Goal: Information Seeking & Learning: Learn about a topic

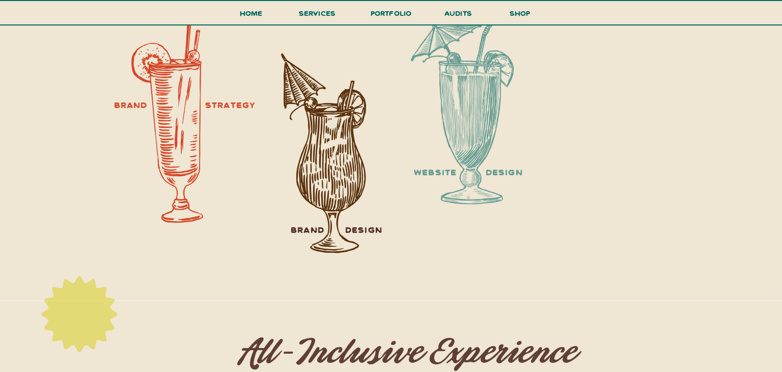
scroll to position [1279, 0]
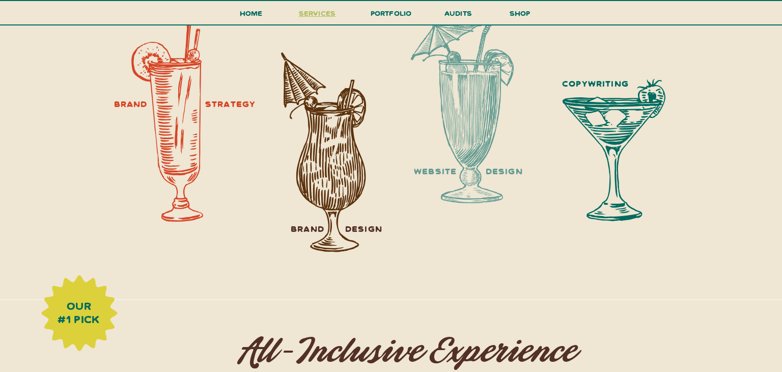
click at [316, 18] on span "services" at bounding box center [317, 13] width 37 height 10
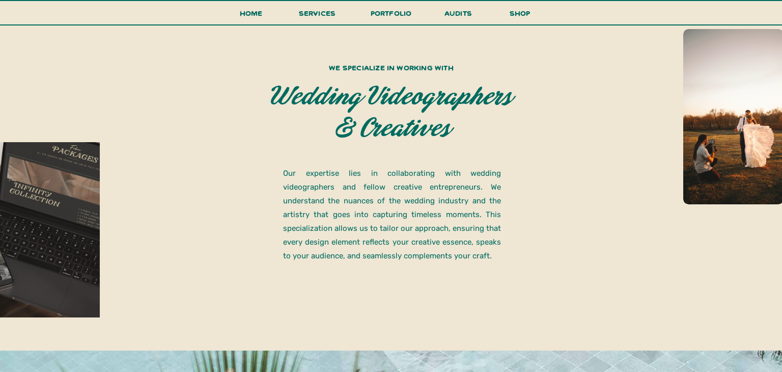
scroll to position [697, 0]
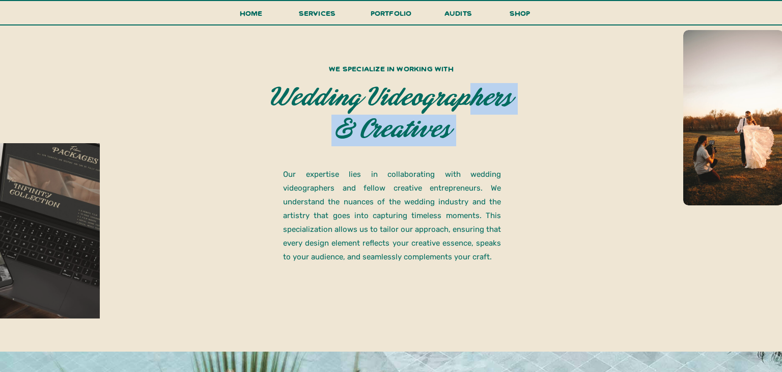
drag, startPoint x: 329, startPoint y: 67, endPoint x: 469, endPoint y: 109, distance: 145.6
click at [469, 109] on div "Our expertise lies in collaborating with wedding videographers and fellow creat…" at bounding box center [391, 160] width 611 height 381
click at [459, 129] on p "wedding videographers & creatives" at bounding box center [390, 117] width 245 height 69
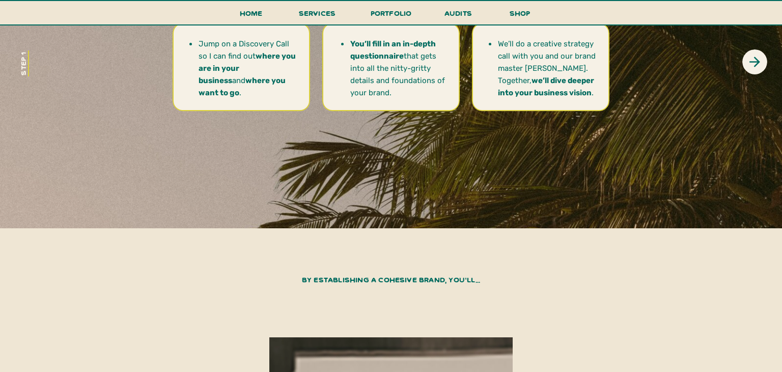
scroll to position [3755, 0]
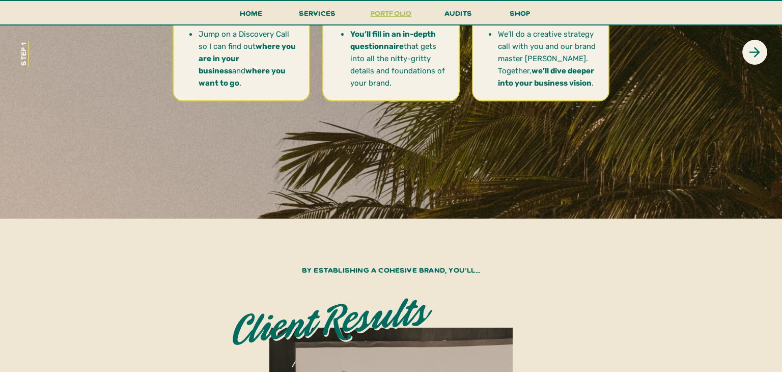
click at [384, 13] on h3 "portfolio" at bounding box center [391, 16] width 48 height 19
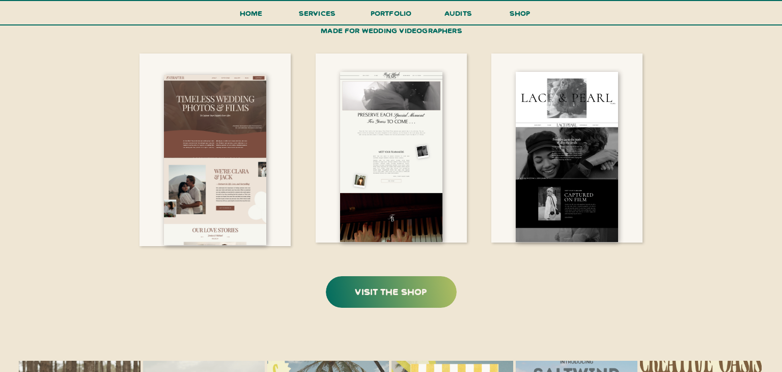
scroll to position [2262, 0]
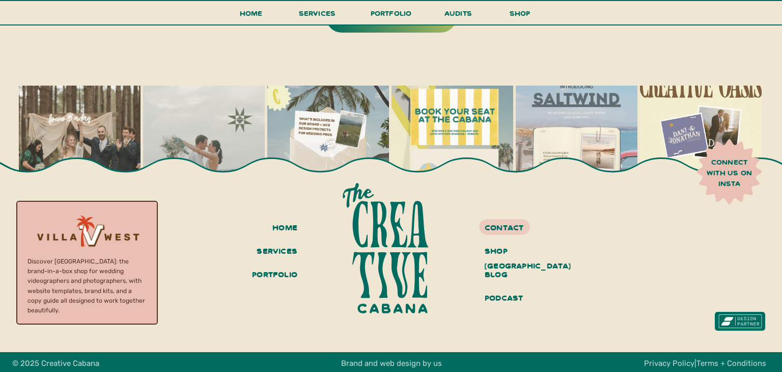
click at [725, 180] on h3 "connect with us on insta" at bounding box center [729, 172] width 57 height 31
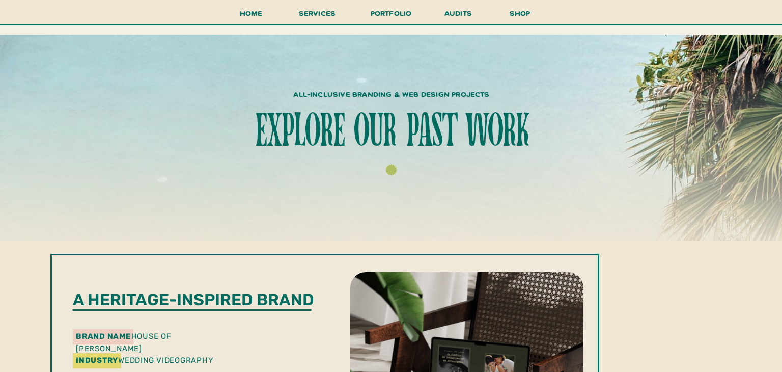
scroll to position [0, 0]
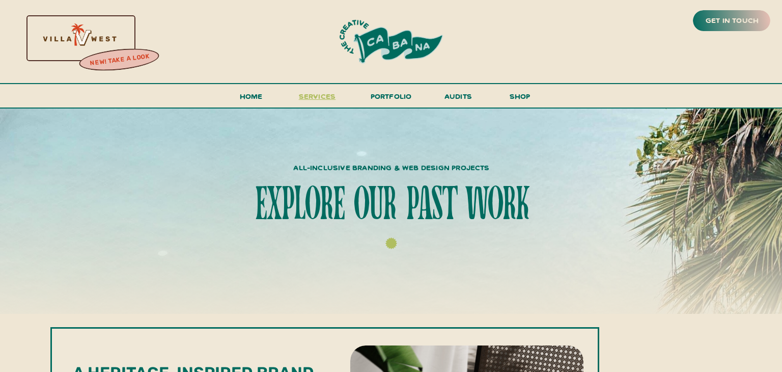
click at [321, 92] on span "services" at bounding box center [317, 96] width 37 height 10
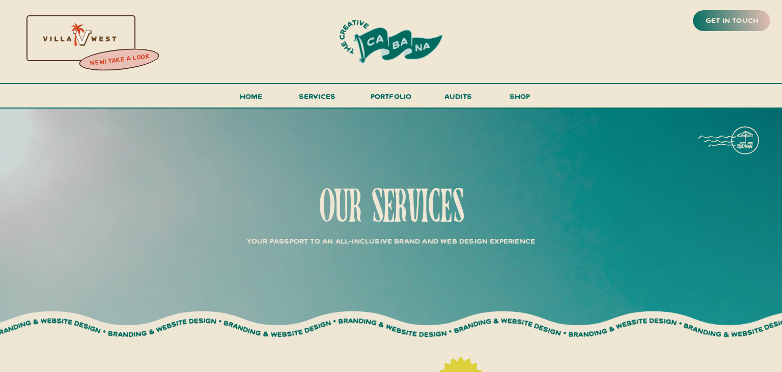
click at [112, 42] on div at bounding box center [78, 38] width 219 height 94
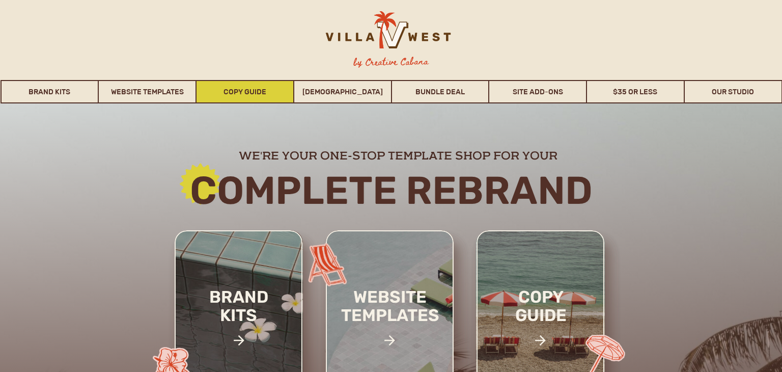
click at [250, 92] on link "Copy Guide" at bounding box center [245, 91] width 97 height 23
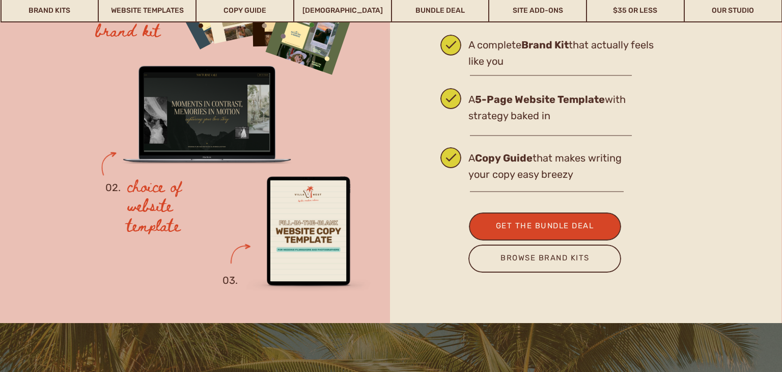
scroll to position [2462, 0]
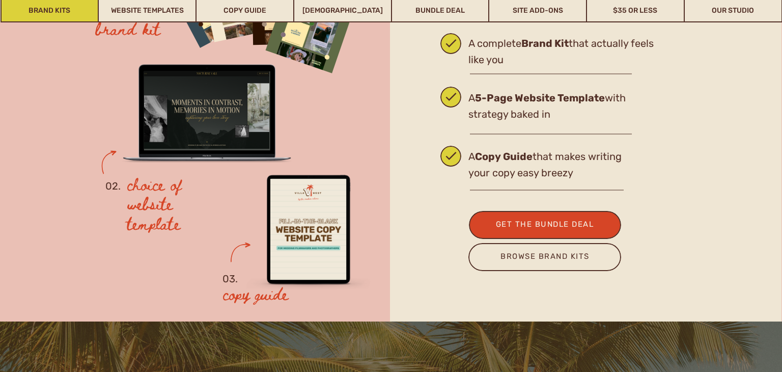
click at [72, 9] on link "Brand Kits" at bounding box center [50, 10] width 97 height 23
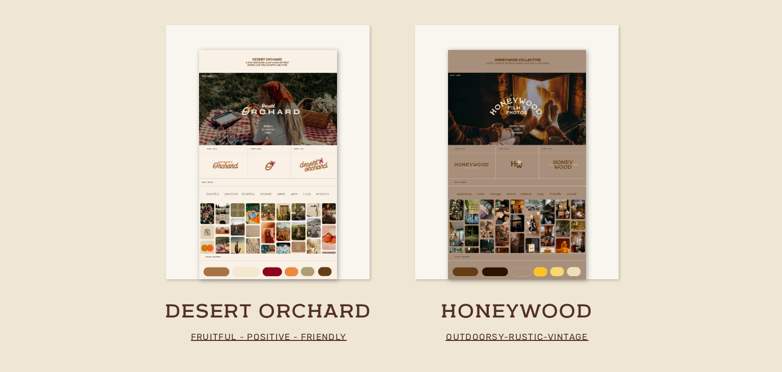
scroll to position [1814, 0]
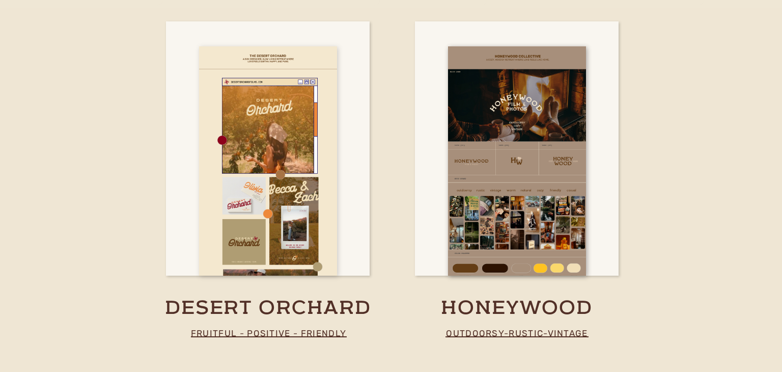
click at [280, 198] on div at bounding box center [268, 160] width 138 height 229
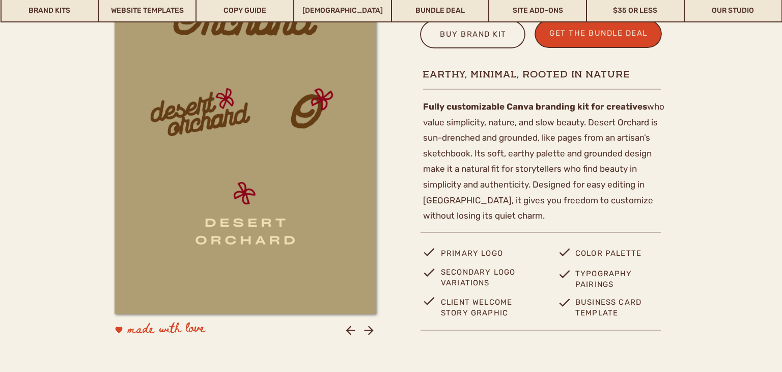
scroll to position [399, 0]
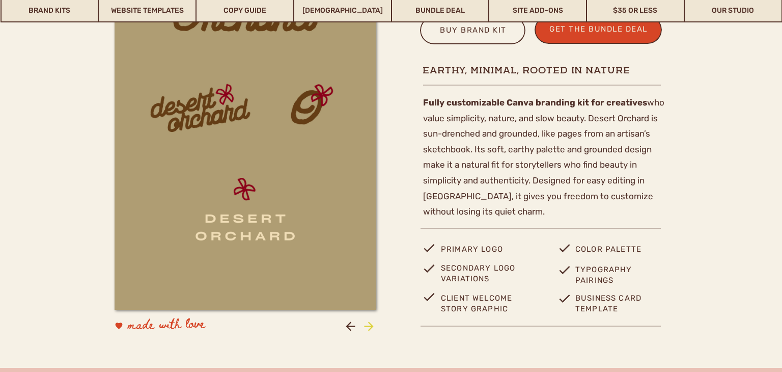
click at [371, 327] on icon at bounding box center [368, 325] width 9 height 9
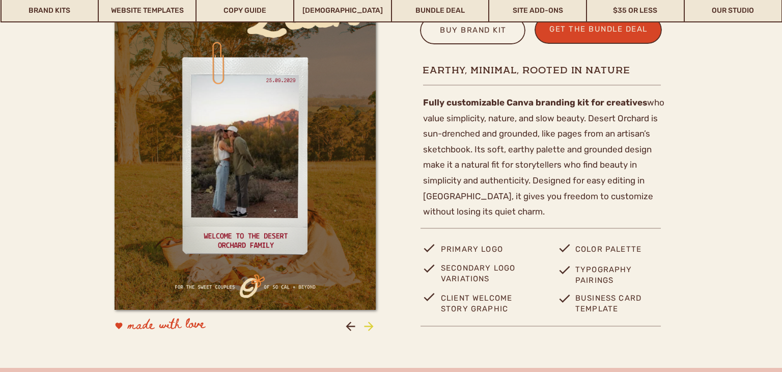
click at [371, 327] on icon at bounding box center [368, 325] width 9 height 9
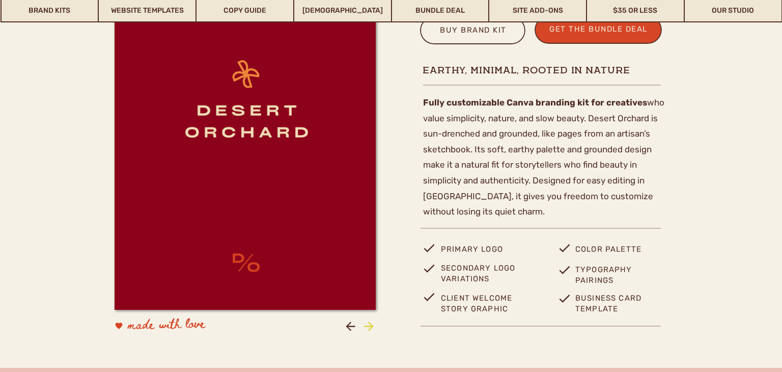
click at [371, 327] on icon at bounding box center [368, 325] width 9 height 9
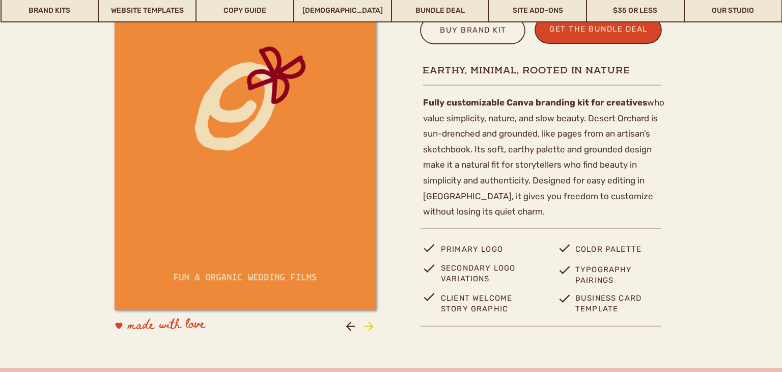
click at [371, 327] on icon at bounding box center [368, 325] width 9 height 9
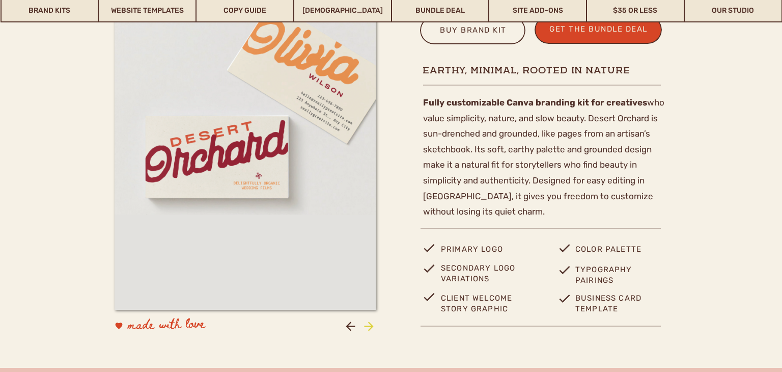
click at [371, 327] on icon at bounding box center [368, 325] width 9 height 9
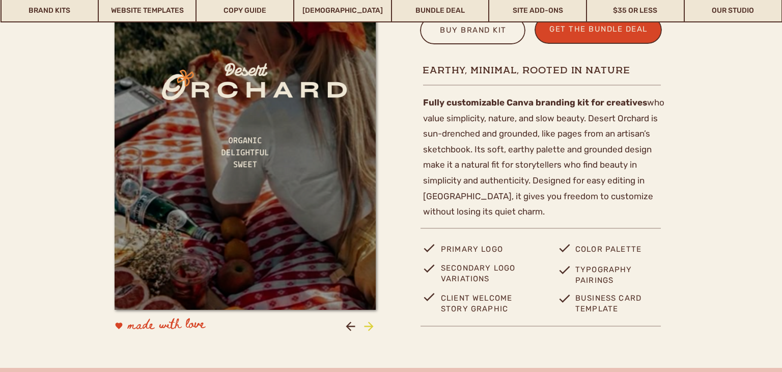
click at [371, 327] on icon at bounding box center [368, 325] width 9 height 9
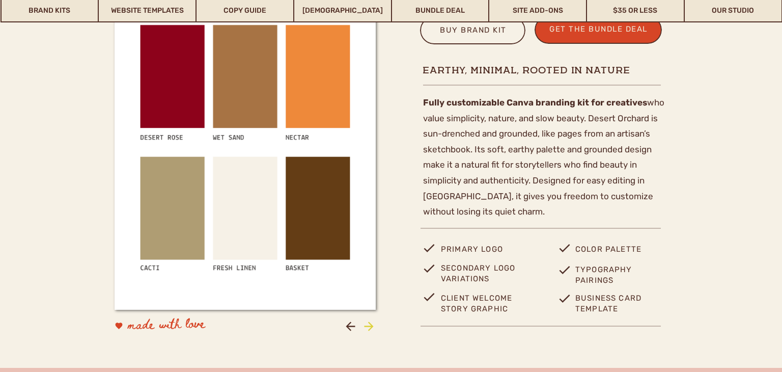
click at [371, 327] on icon at bounding box center [368, 325] width 9 height 9
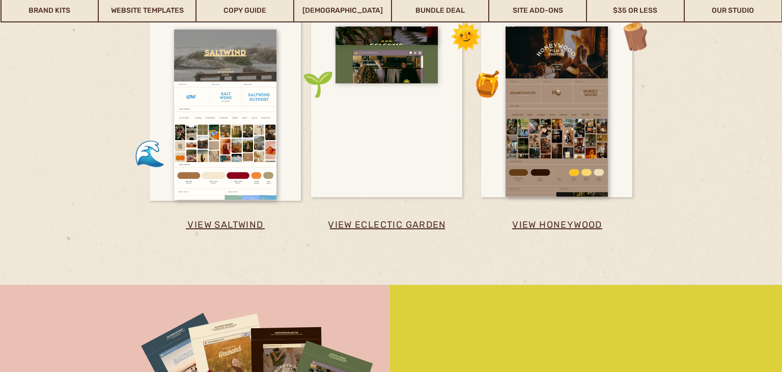
scroll to position [2585, 0]
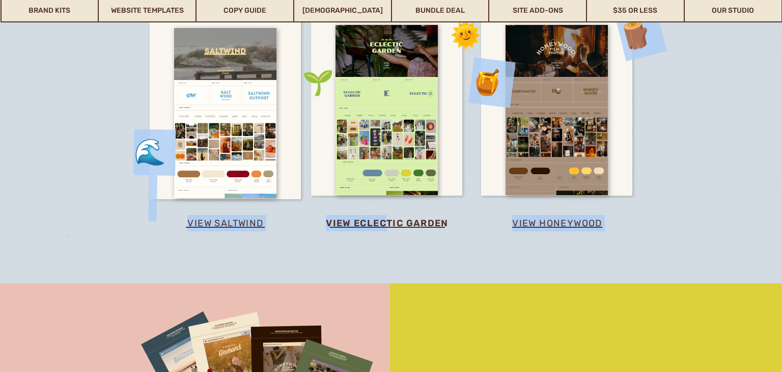
drag, startPoint x: 388, startPoint y: 200, endPoint x: 383, endPoint y: 223, distance: 23.4
click at [383, 223] on h3 "view eclectic garden" at bounding box center [387, 223] width 137 height 17
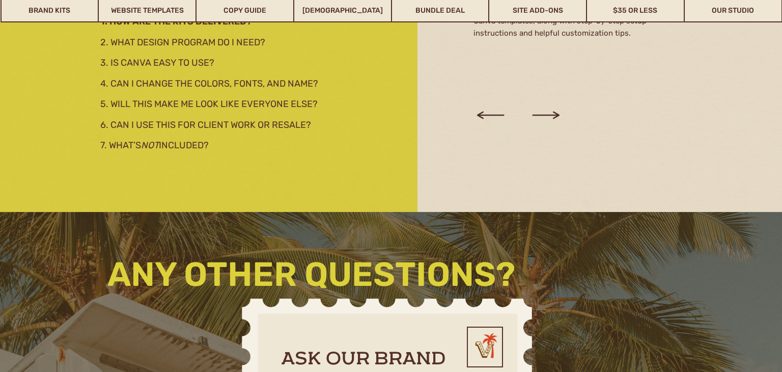
scroll to position [1904, 0]
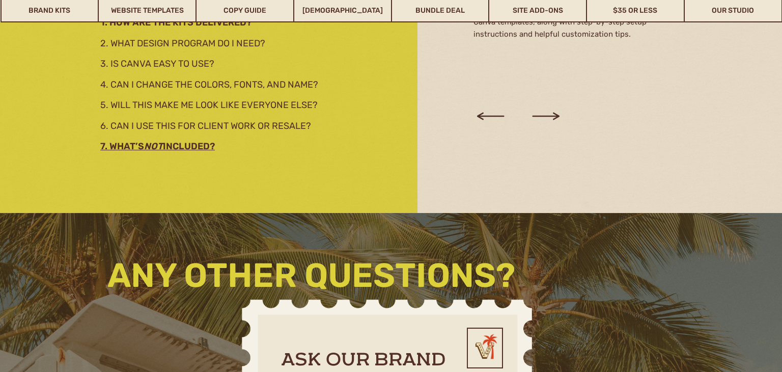
click at [186, 143] on h3 "7. What’s not included?" at bounding box center [210, 144] width 220 height 11
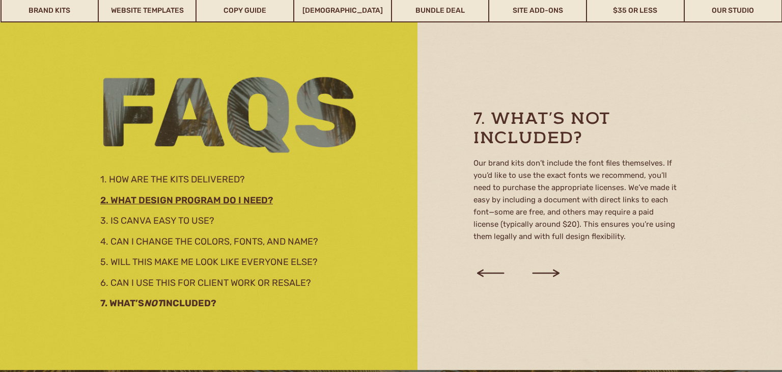
scroll to position [1745, 0]
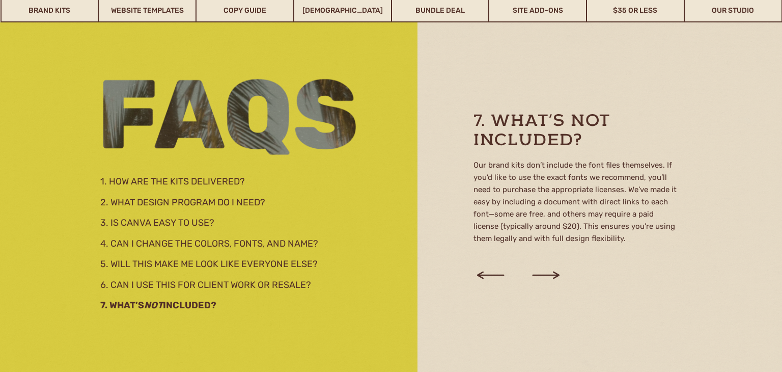
click at [206, 183] on span "1. How are the kits delivered?" at bounding box center [172, 181] width 145 height 11
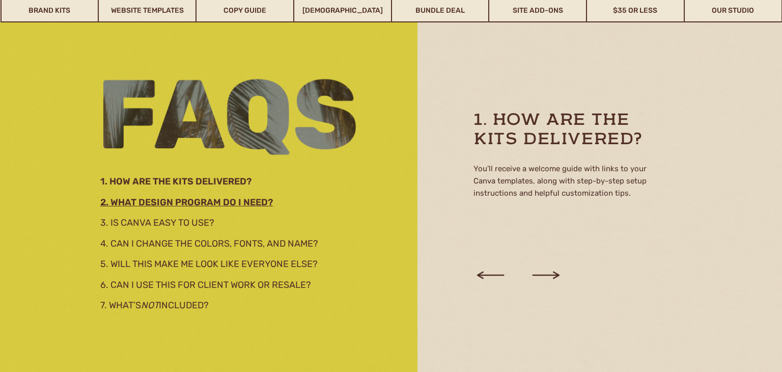
click at [193, 201] on h3 "2. What design program do I need?" at bounding box center [210, 200] width 220 height 11
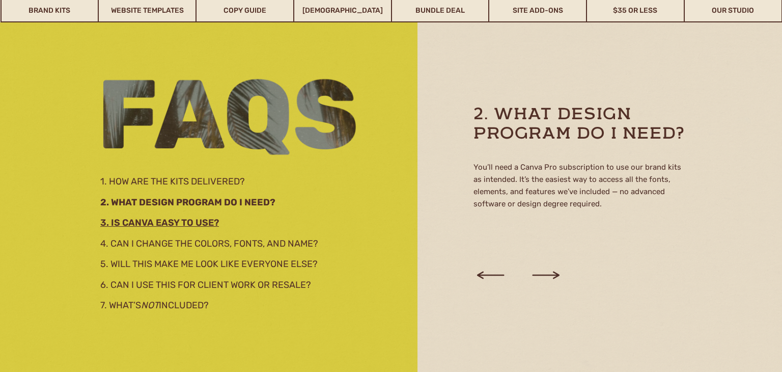
click at [191, 222] on h2 "3. Is Canva easy to use?" at bounding box center [223, 220] width 246 height 11
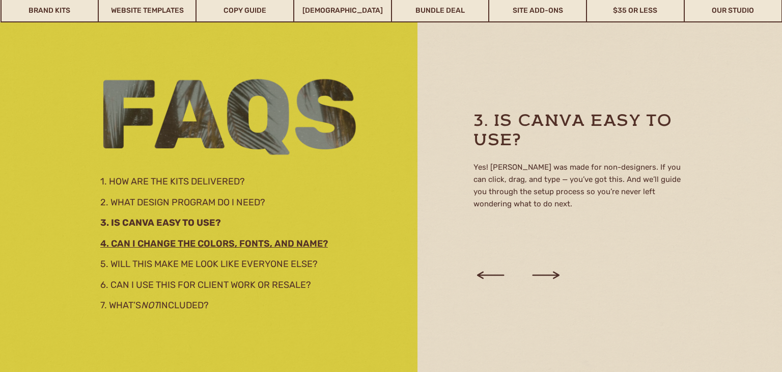
click at [242, 245] on h2 "4. Can I change the colors, fonts, and name?" at bounding box center [220, 241] width 240 height 11
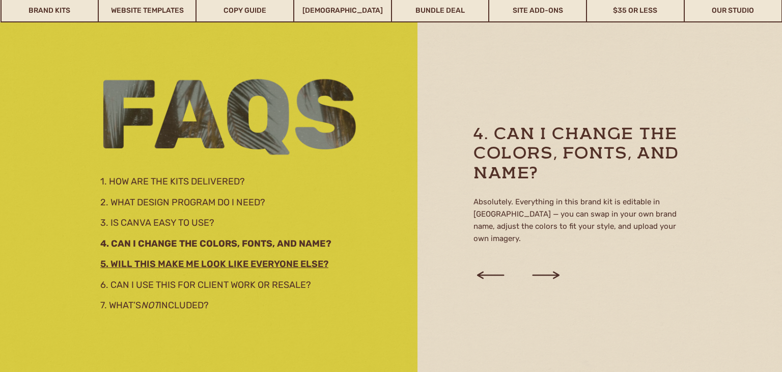
click at [201, 261] on h2 "5. Will this make me look like everyone else?" at bounding box center [224, 262] width 249 height 11
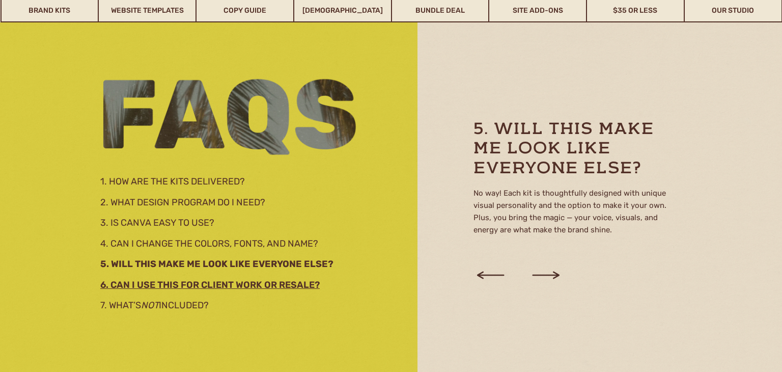
click at [247, 279] on h3 "6. Can I use this for client work or resale?" at bounding box center [224, 282] width 249 height 11
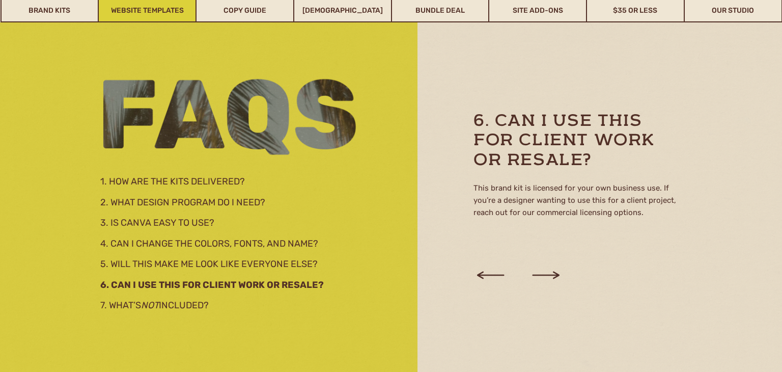
click at [169, 13] on link "Website Templates" at bounding box center [147, 10] width 97 height 23
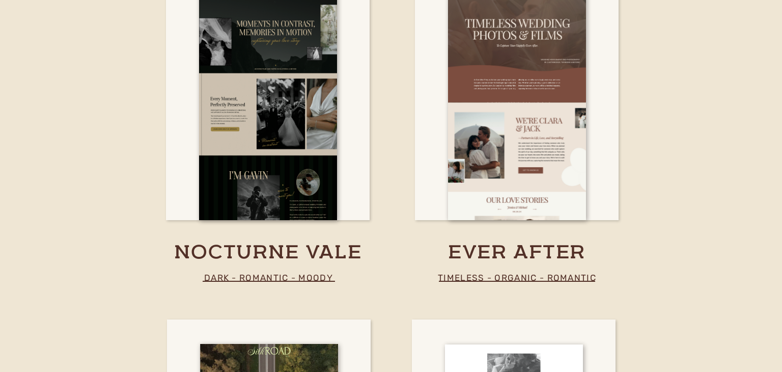
scroll to position [3143, 0]
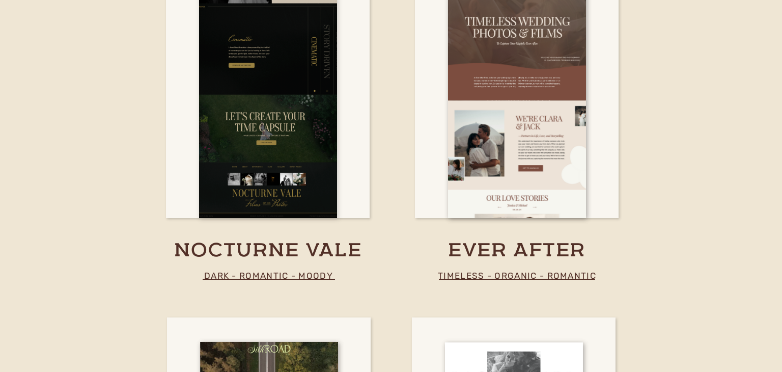
click at [281, 161] on div at bounding box center [268, 103] width 138 height 229
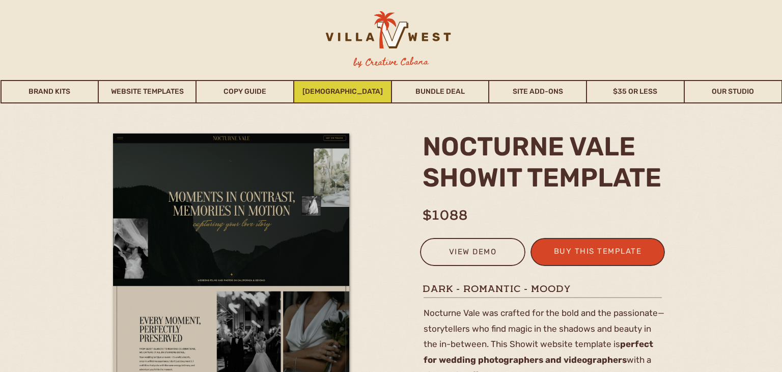
click at [342, 88] on link "[DEMOGRAPHIC_DATA]" at bounding box center [342, 91] width 97 height 23
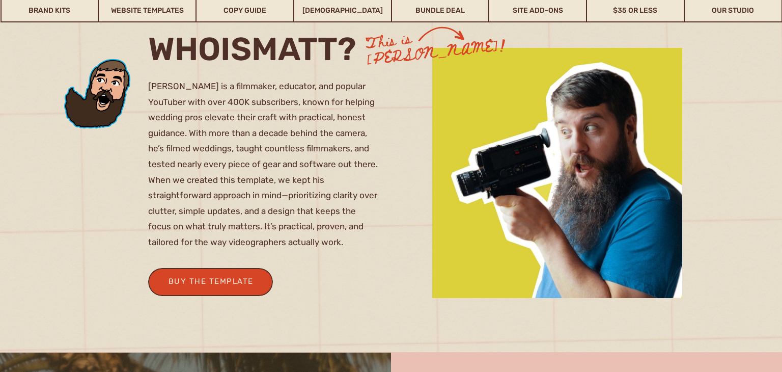
scroll to position [617, 0]
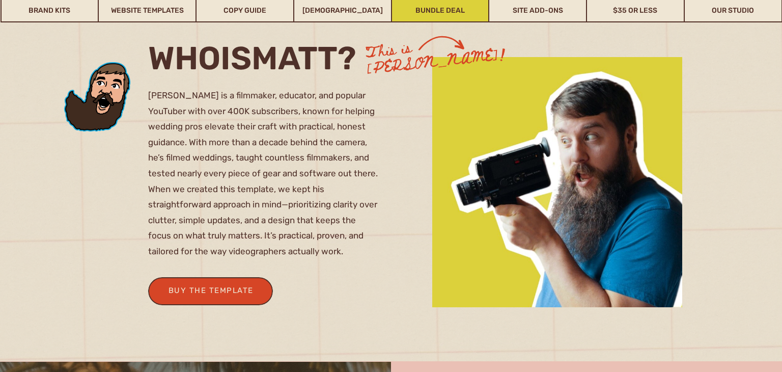
click at [430, 5] on link "Bundle Deal" at bounding box center [440, 10] width 97 height 23
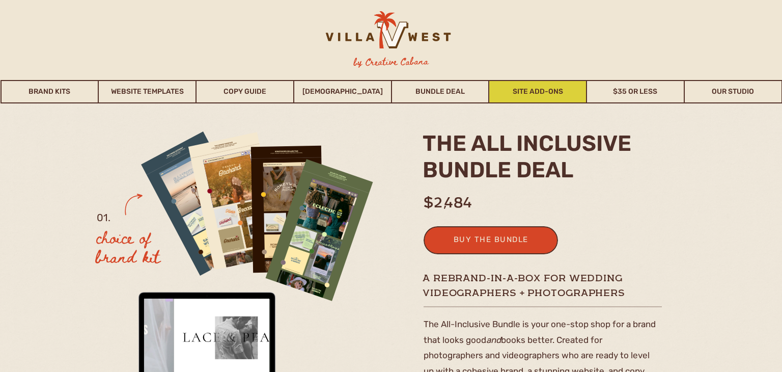
click at [535, 98] on link "Site Add-Ons" at bounding box center [537, 91] width 97 height 23
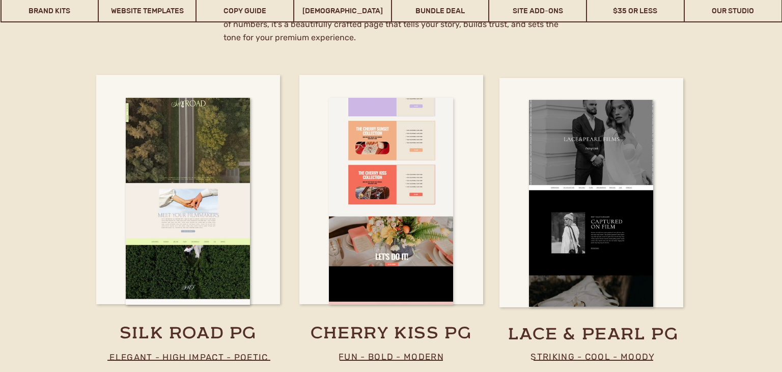
scroll to position [5372, 0]
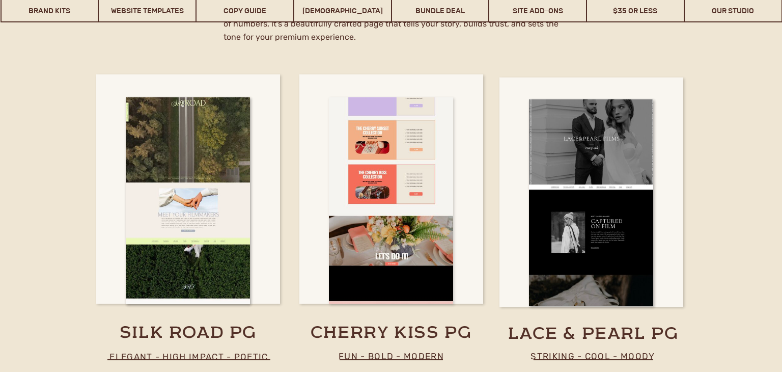
click at [379, 219] on div at bounding box center [391, 200] width 124 height 207
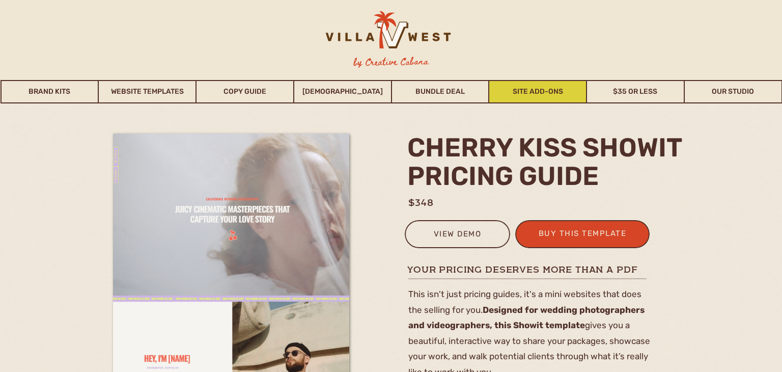
click at [531, 91] on link "Site Add-Ons" at bounding box center [537, 91] width 97 height 23
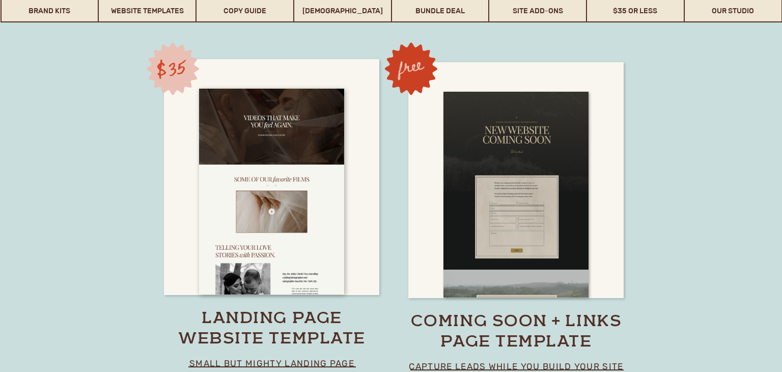
scroll to position [7077, 0]
